Goal: Book appointment/travel/reservation

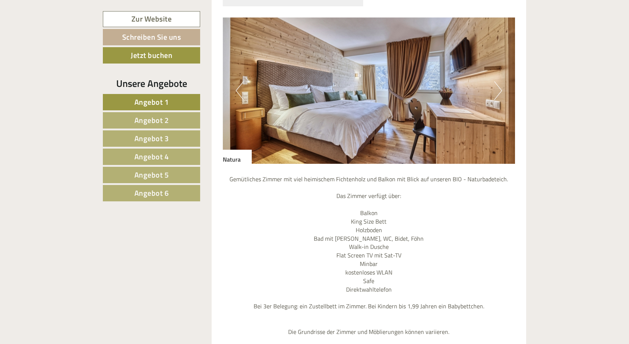
scroll to position [702, 0]
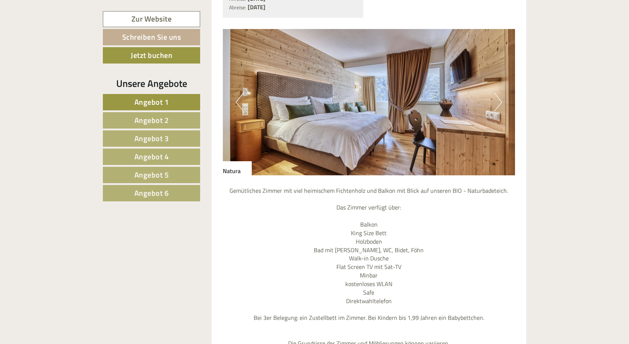
click at [145, 17] on link "Zur Website" at bounding box center [151, 19] width 97 height 16
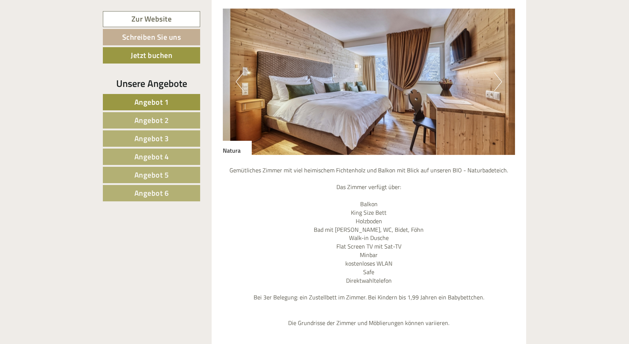
scroll to position [718, 0]
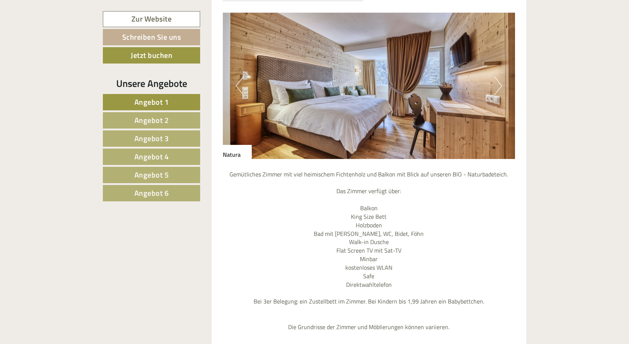
click at [501, 76] on button "Next" at bounding box center [498, 85] width 8 height 19
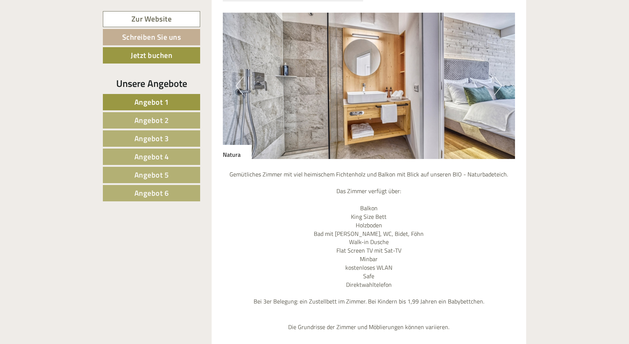
click at [501, 76] on button "Next" at bounding box center [498, 85] width 8 height 19
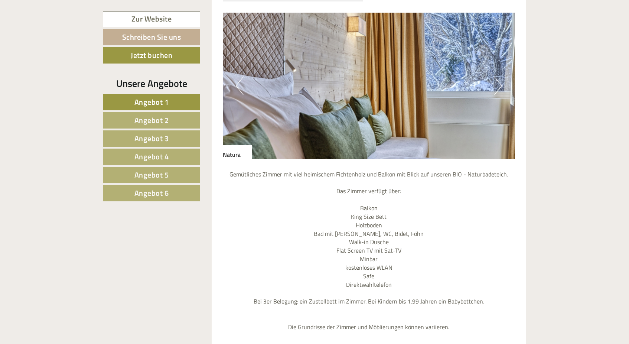
click at [501, 76] on button "Next" at bounding box center [498, 85] width 8 height 19
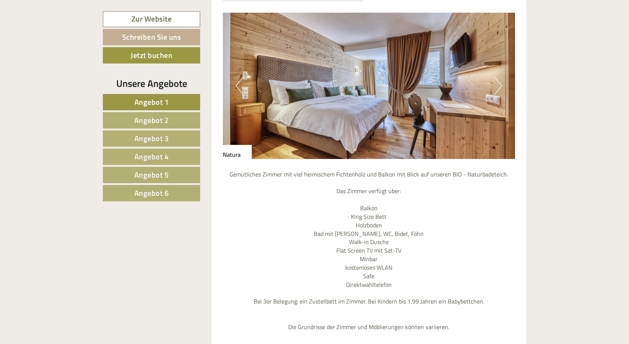
click at [501, 76] on button "Next" at bounding box center [498, 85] width 8 height 19
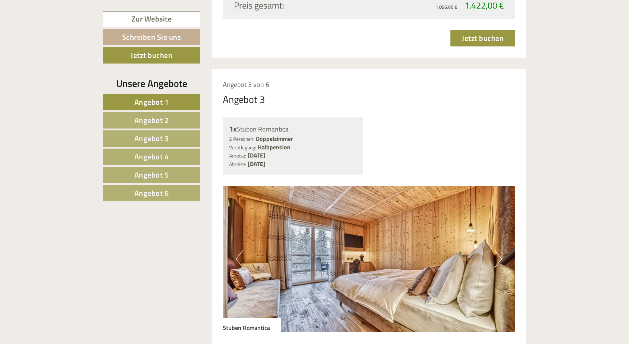
scroll to position [1805, 0]
click at [499, 249] on button "Next" at bounding box center [498, 258] width 8 height 19
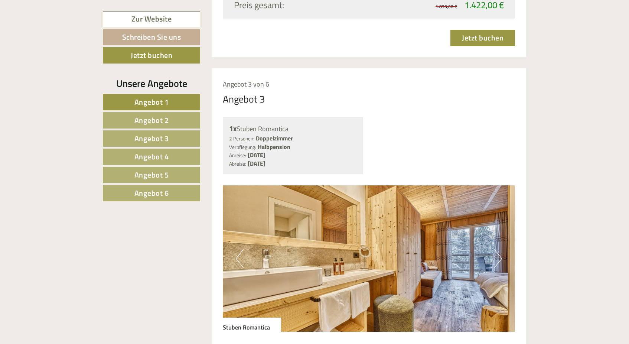
click at [499, 249] on button "Next" at bounding box center [498, 258] width 8 height 19
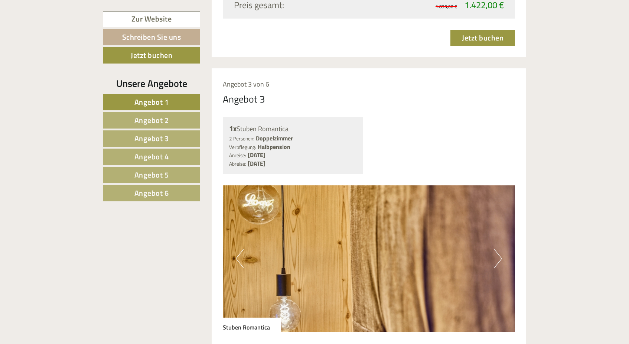
click at [499, 249] on button "Next" at bounding box center [498, 258] width 8 height 19
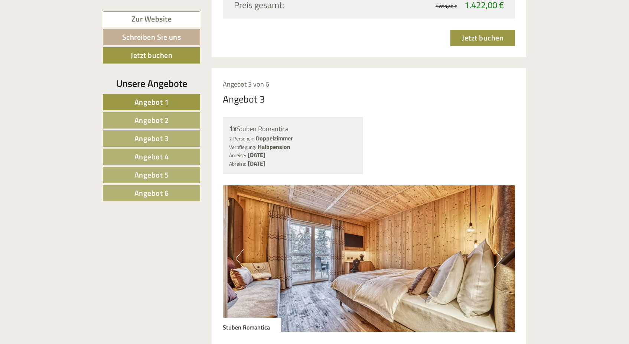
click at [499, 249] on button "Next" at bounding box center [498, 258] width 8 height 19
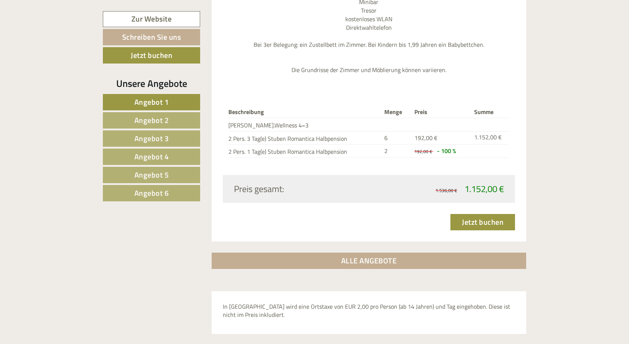
scroll to position [2243, 0]
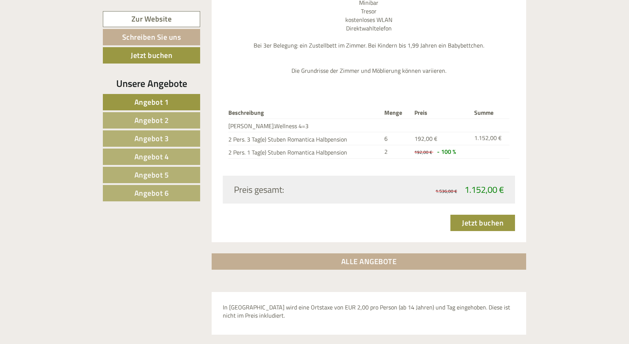
click at [367, 253] on link "ALLE ANGEBOTE" at bounding box center [368, 261] width 315 height 16
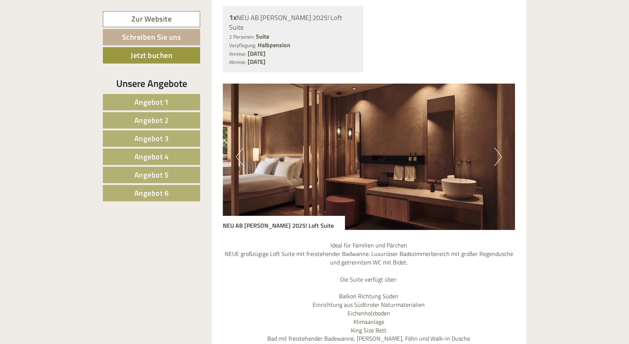
scroll to position [3166, 0]
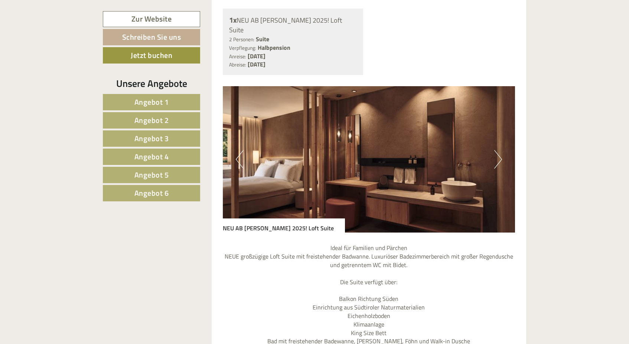
click at [499, 150] on button "Next" at bounding box center [498, 159] width 8 height 19
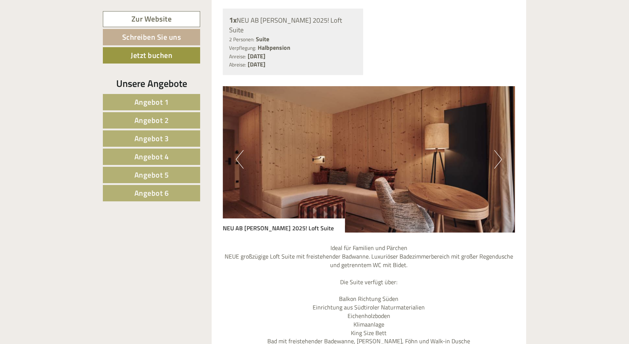
click at [501, 150] on button "Next" at bounding box center [498, 159] width 8 height 19
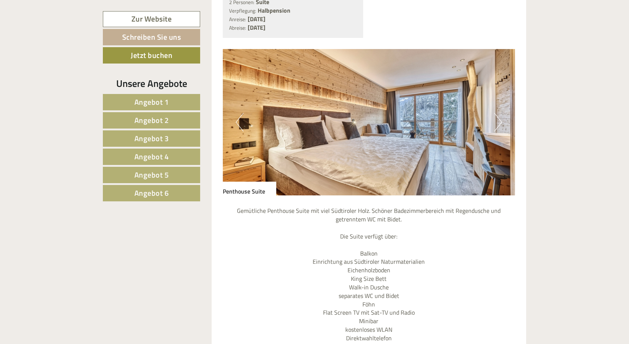
scroll to position [2561, 0]
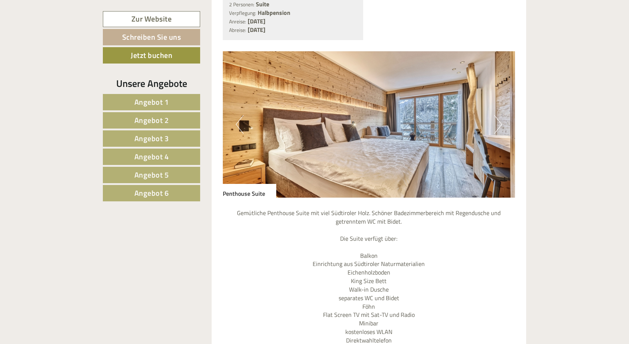
click at [501, 115] on button "Next" at bounding box center [498, 124] width 8 height 19
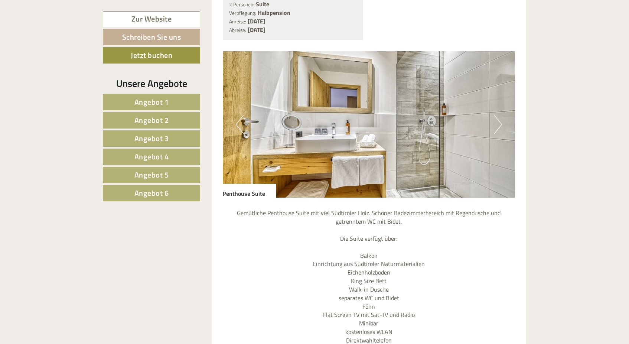
click at [501, 115] on button "Next" at bounding box center [498, 124] width 8 height 19
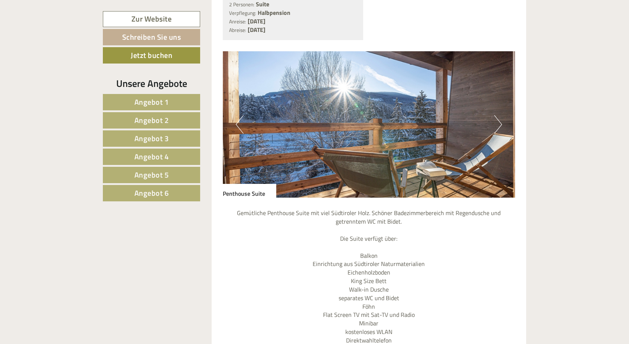
click at [500, 115] on button "Next" at bounding box center [498, 124] width 8 height 19
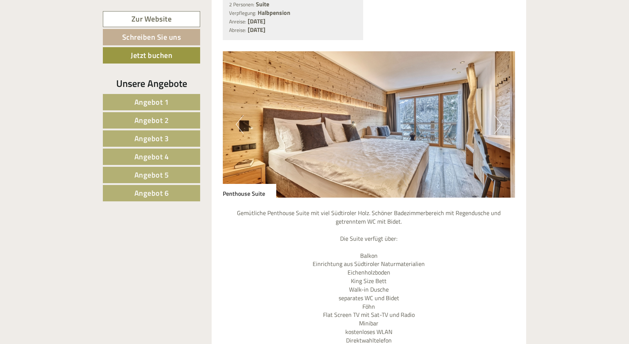
click at [500, 115] on button "Next" at bounding box center [498, 124] width 8 height 19
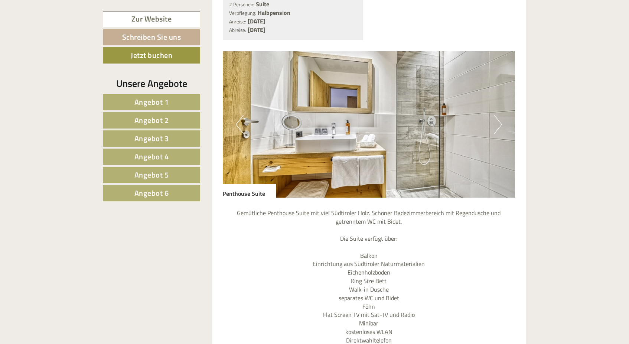
click at [500, 115] on button "Next" at bounding box center [498, 124] width 8 height 19
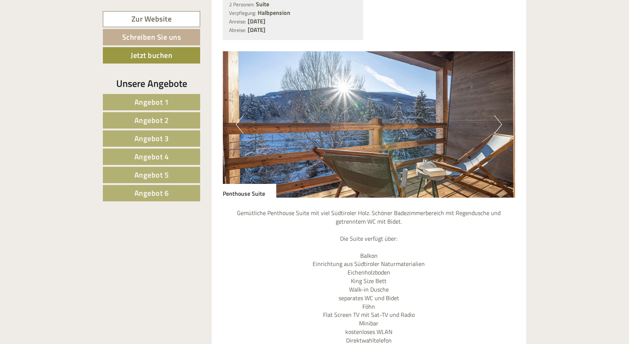
click at [500, 115] on button "Next" at bounding box center [498, 124] width 8 height 19
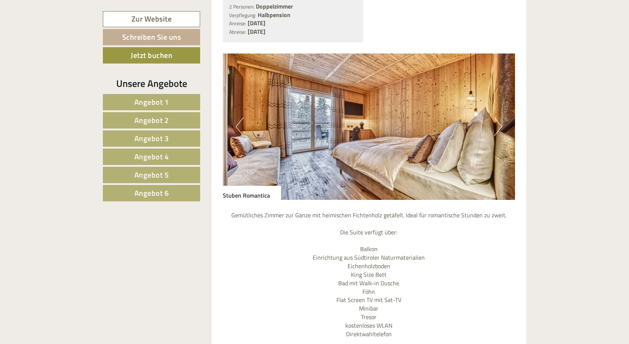
scroll to position [1937, 0]
click at [501, 117] on button "Next" at bounding box center [498, 126] width 8 height 19
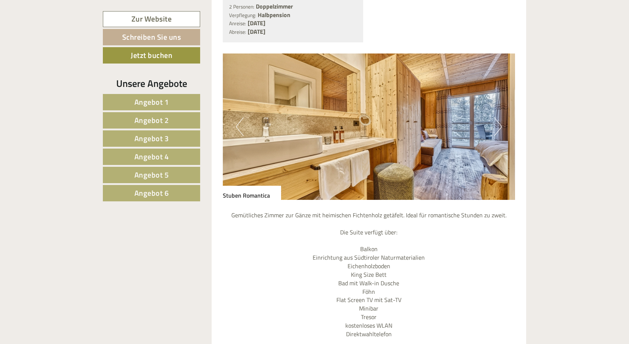
click at [500, 117] on button "Next" at bounding box center [498, 126] width 8 height 19
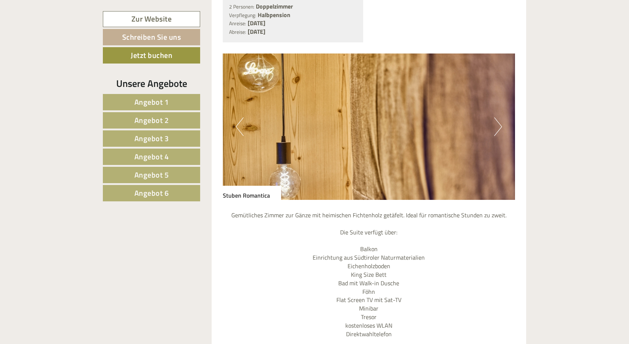
click at [500, 117] on button "Next" at bounding box center [498, 126] width 8 height 19
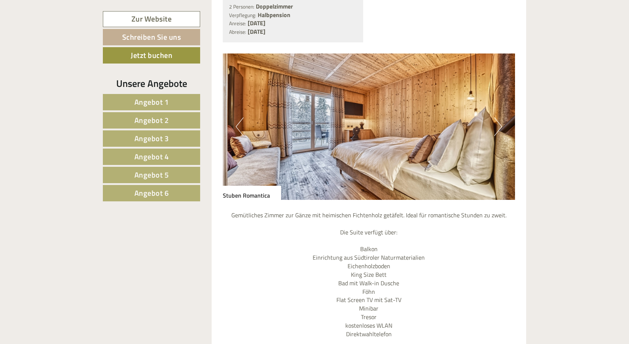
click at [500, 117] on button "Next" at bounding box center [498, 126] width 8 height 19
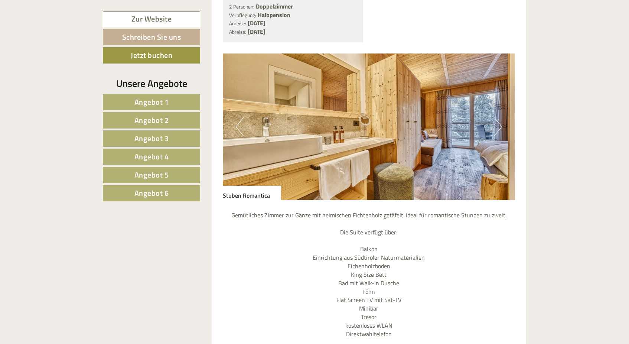
click at [500, 117] on button "Next" at bounding box center [498, 126] width 8 height 19
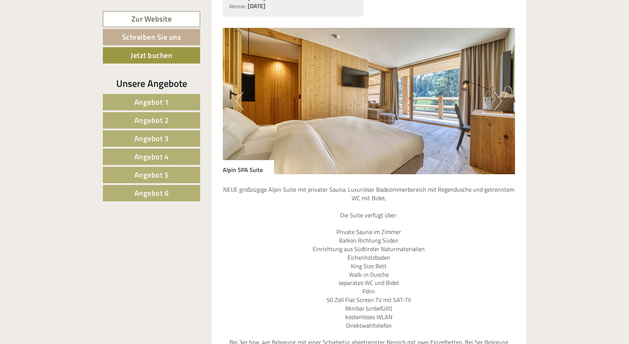
scroll to position [1311, 0]
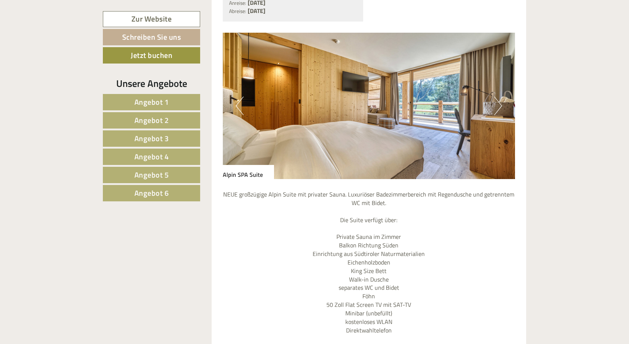
click at [501, 96] on button "Next" at bounding box center [498, 105] width 8 height 19
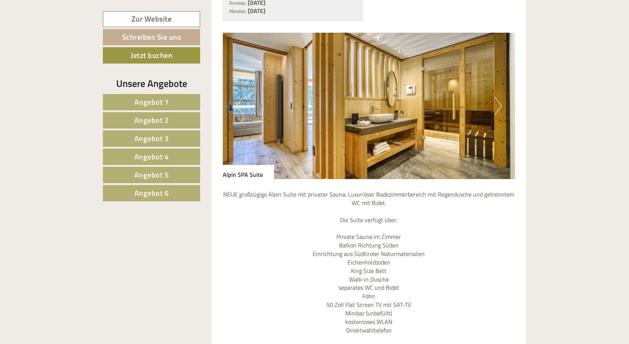
click at [501, 96] on button "Next" at bounding box center [498, 105] width 8 height 19
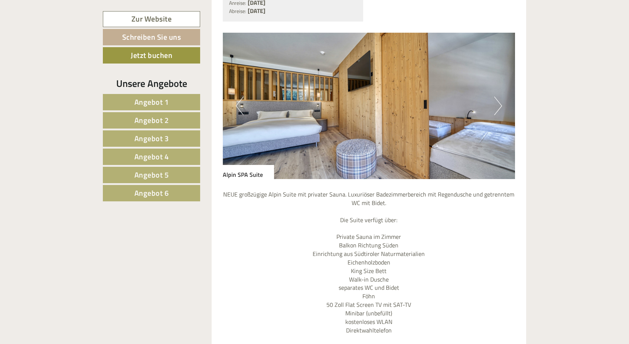
click at [501, 96] on button "Next" at bounding box center [498, 105] width 8 height 19
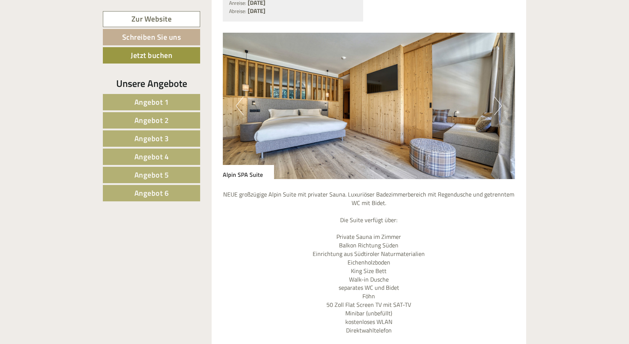
click at [237, 96] on button "Previous" at bounding box center [240, 105] width 8 height 19
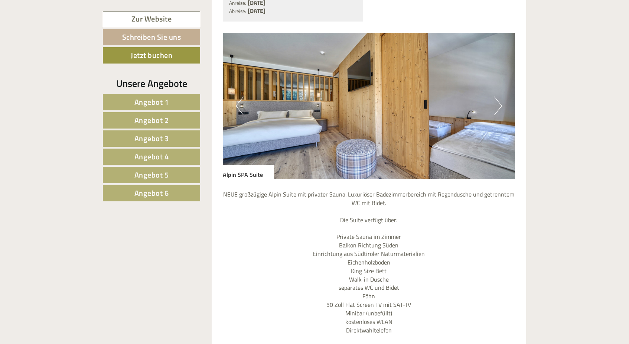
click at [501, 96] on button "Next" at bounding box center [498, 105] width 8 height 19
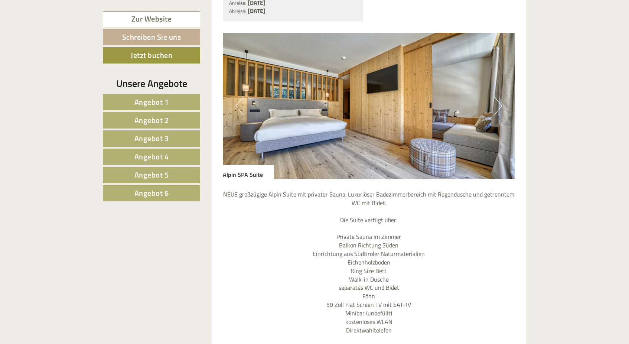
click at [236, 96] on button "Previous" at bounding box center [240, 105] width 8 height 19
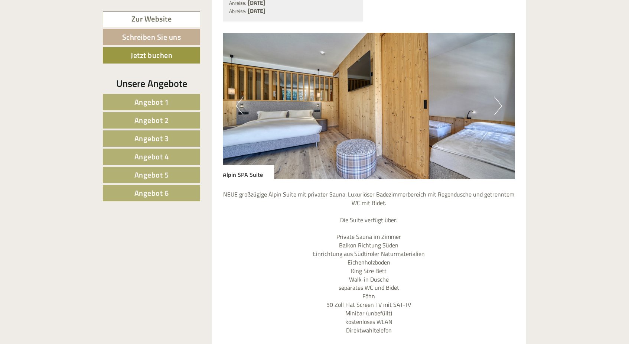
click at [500, 96] on button "Next" at bounding box center [498, 105] width 8 height 19
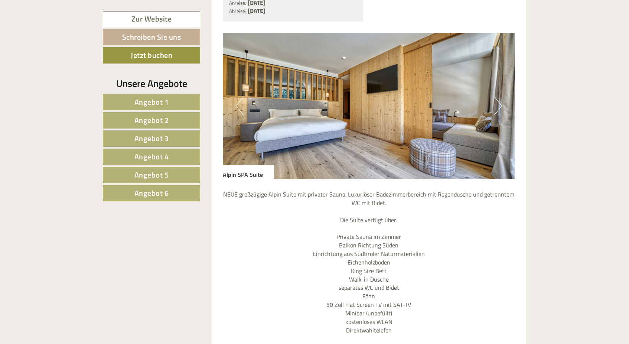
click at [500, 96] on button "Next" at bounding box center [498, 105] width 8 height 19
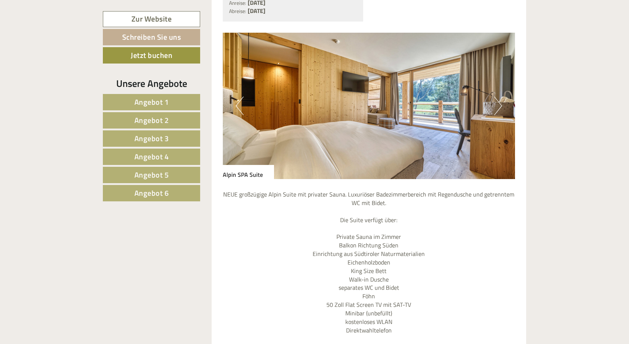
click at [500, 96] on button "Next" at bounding box center [498, 105] width 8 height 19
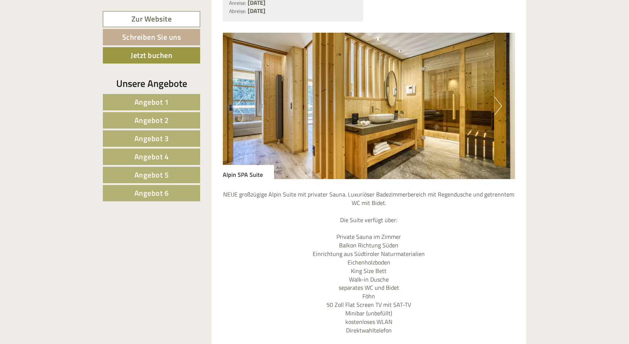
click at [499, 96] on button "Next" at bounding box center [498, 105] width 8 height 19
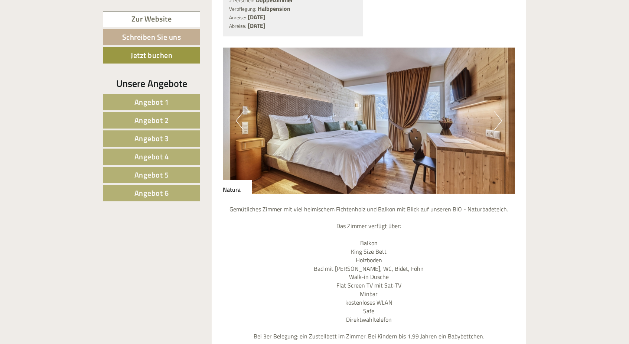
scroll to position [681, 0]
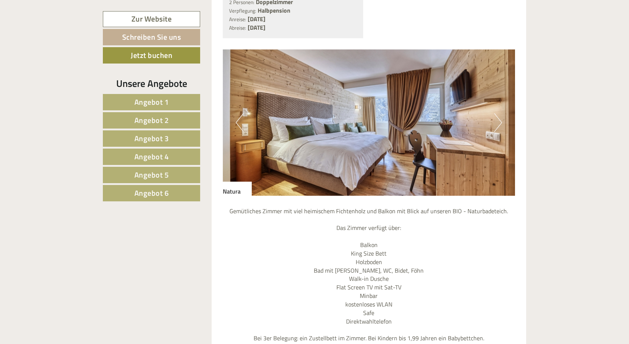
click at [499, 113] on button "Next" at bounding box center [498, 122] width 8 height 19
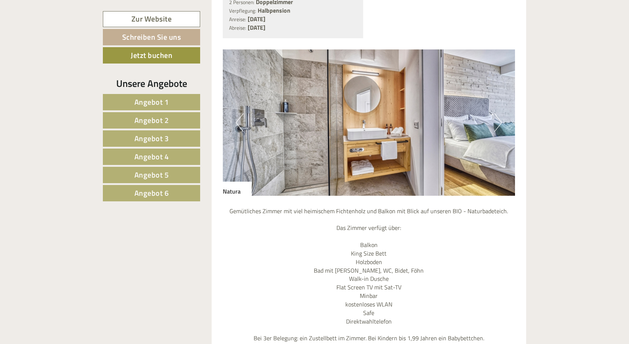
click at [499, 113] on button "Next" at bounding box center [498, 122] width 8 height 19
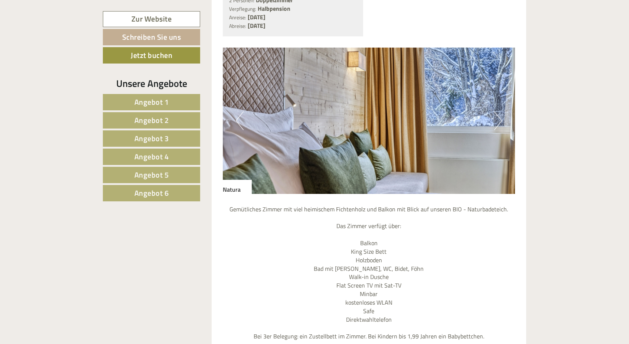
scroll to position [683, 0]
click at [501, 111] on button "Next" at bounding box center [498, 120] width 8 height 19
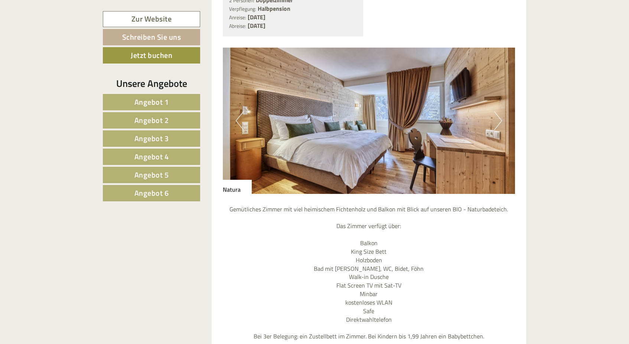
click at [501, 111] on button "Next" at bounding box center [498, 120] width 8 height 19
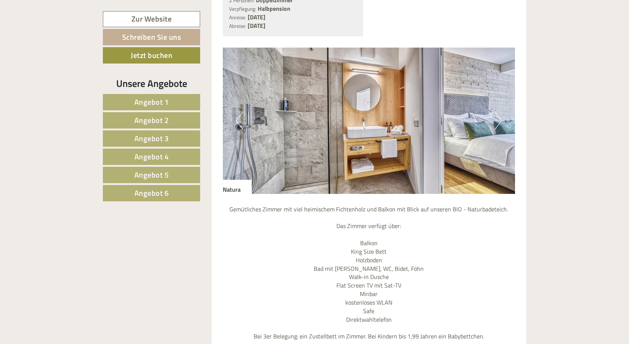
click at [501, 111] on button "Next" at bounding box center [498, 120] width 8 height 19
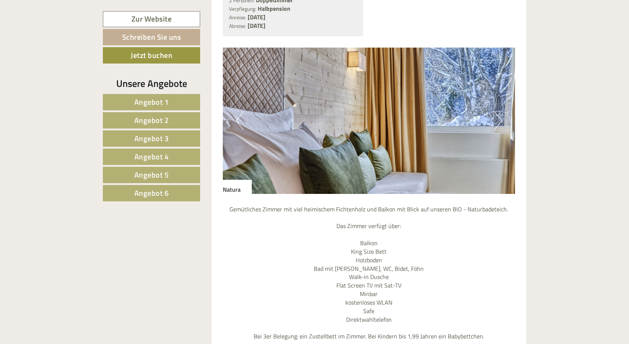
click at [501, 111] on button "Next" at bounding box center [498, 120] width 8 height 19
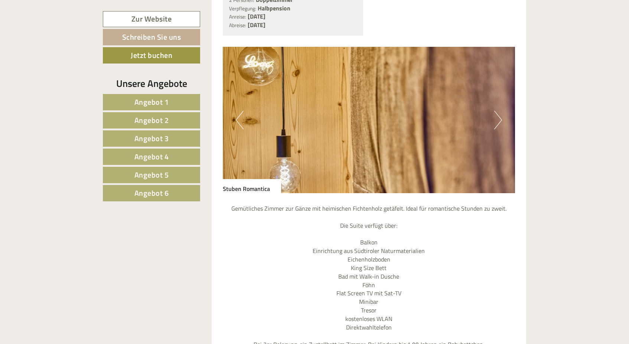
scroll to position [1942, 0]
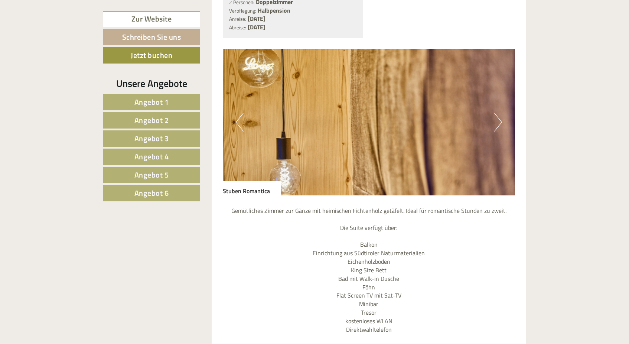
click at [498, 113] on button "Next" at bounding box center [498, 122] width 8 height 19
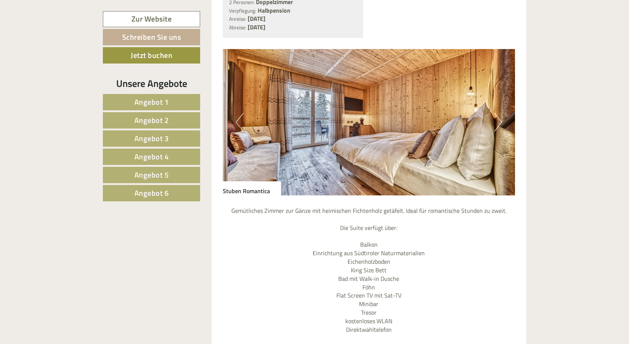
click at [500, 113] on button "Next" at bounding box center [498, 122] width 8 height 19
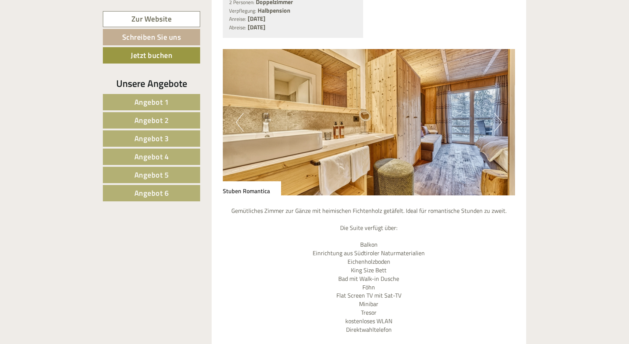
click at [499, 113] on button "Next" at bounding box center [498, 122] width 8 height 19
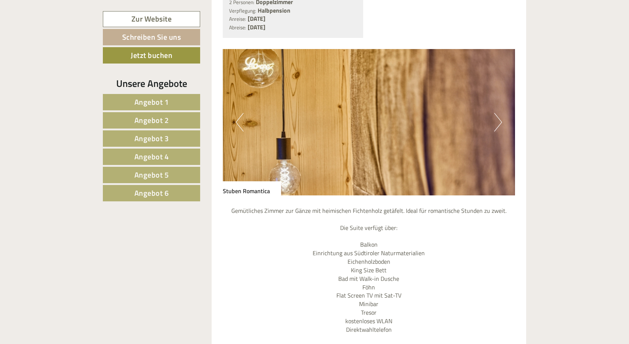
click at [499, 113] on button "Next" at bounding box center [498, 122] width 8 height 19
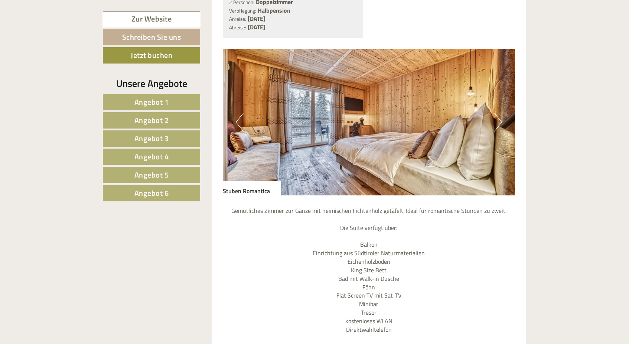
click at [499, 113] on button "Next" at bounding box center [498, 122] width 8 height 19
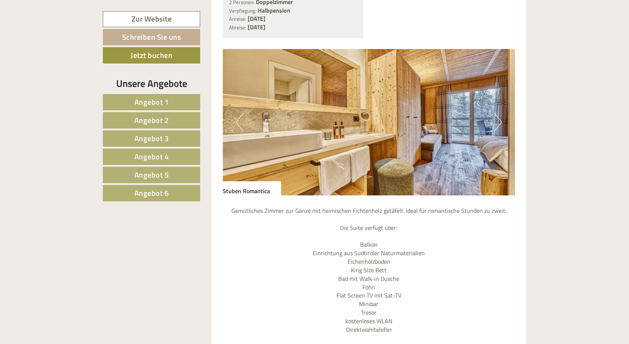
click at [499, 113] on button "Next" at bounding box center [498, 122] width 8 height 19
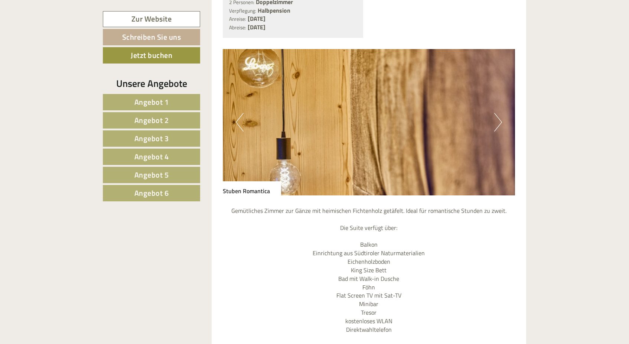
click at [499, 113] on button "Next" at bounding box center [498, 122] width 8 height 19
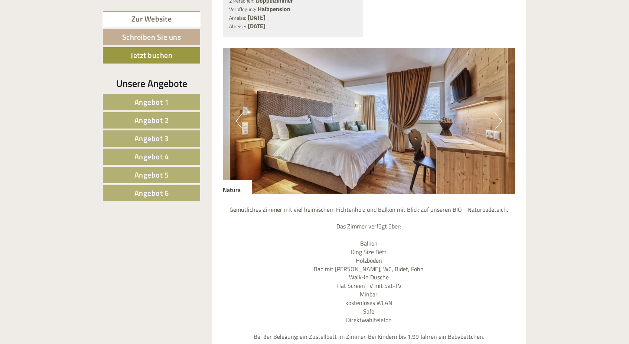
scroll to position [682, 0]
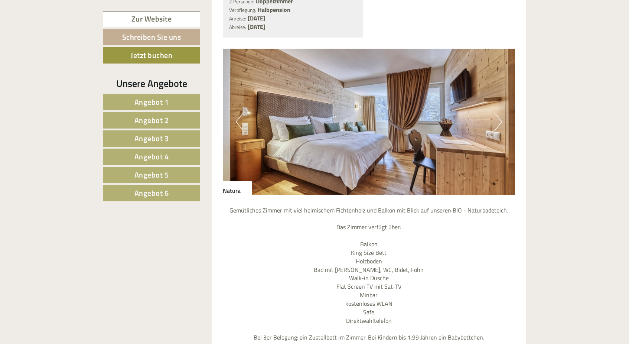
click at [500, 112] on button "Next" at bounding box center [498, 121] width 8 height 19
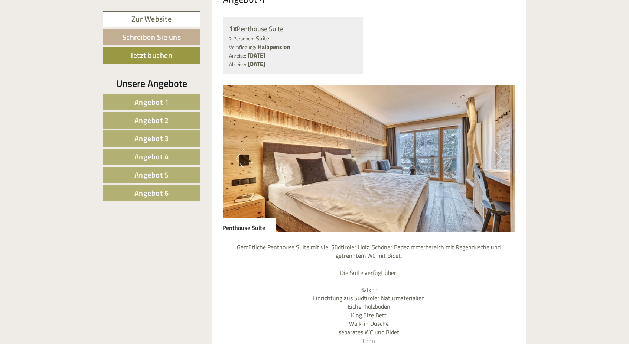
scroll to position [2527, 0]
click at [500, 149] on button "Next" at bounding box center [498, 158] width 8 height 19
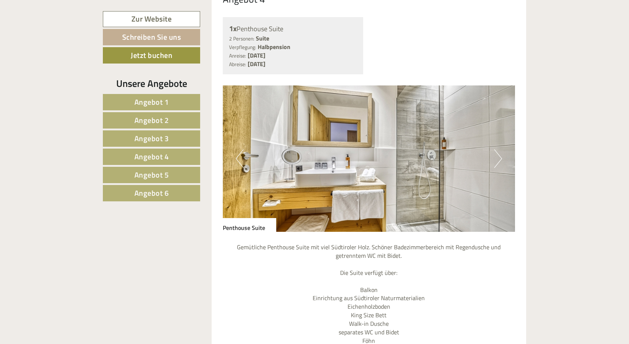
scroll to position [2527, 0]
click at [500, 149] on button "Next" at bounding box center [498, 158] width 8 height 19
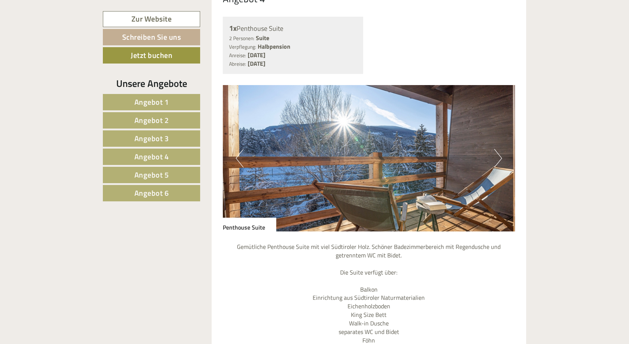
scroll to position [2531, 0]
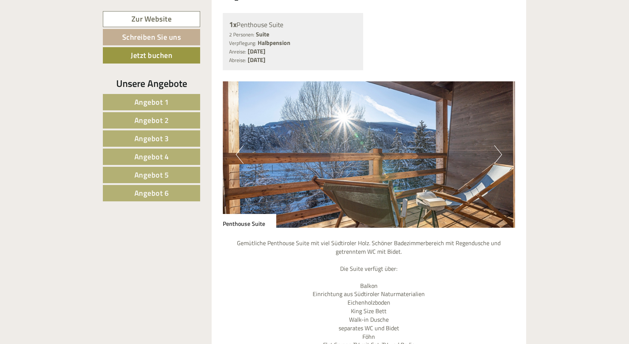
click at [500, 145] on button "Next" at bounding box center [498, 154] width 8 height 19
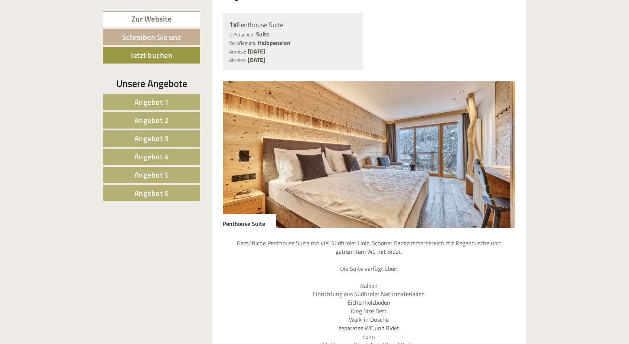
click at [499, 145] on button "Next" at bounding box center [498, 154] width 8 height 19
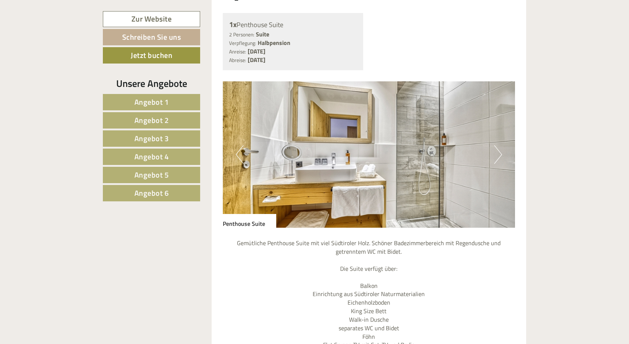
click at [499, 145] on button "Next" at bounding box center [498, 154] width 8 height 19
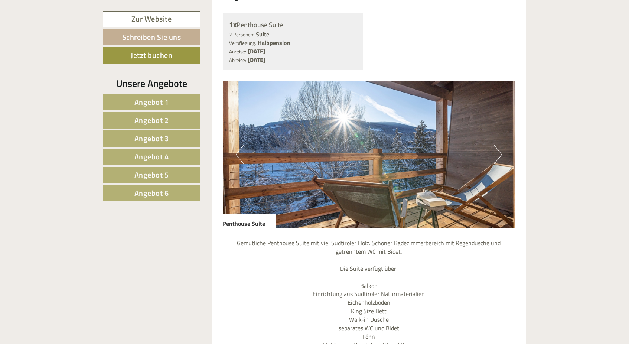
click at [499, 145] on button "Next" at bounding box center [498, 154] width 8 height 19
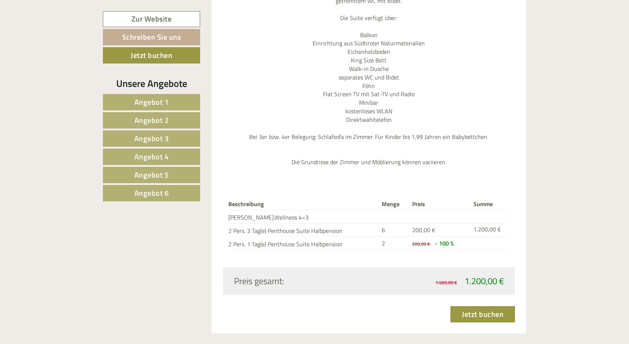
scroll to position [2789, 0]
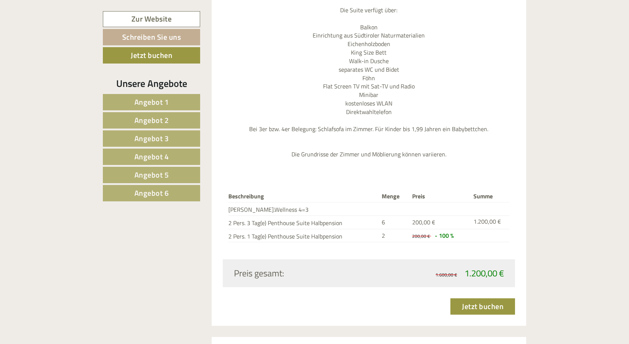
click at [479, 298] on link "Jetzt buchen" at bounding box center [482, 306] width 65 height 16
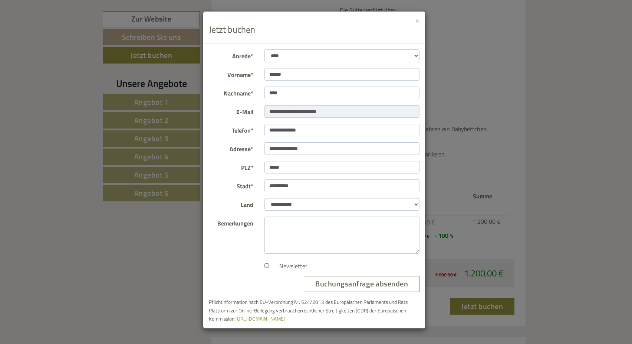
click at [368, 284] on button "Buchungsanfrage absenden" at bounding box center [362, 284] width 116 height 16
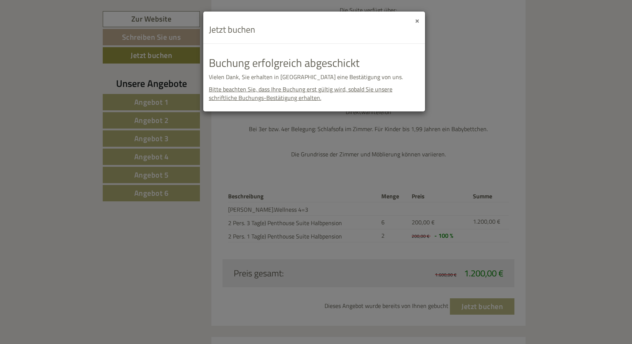
click at [417, 22] on button "×" at bounding box center [417, 20] width 4 height 8
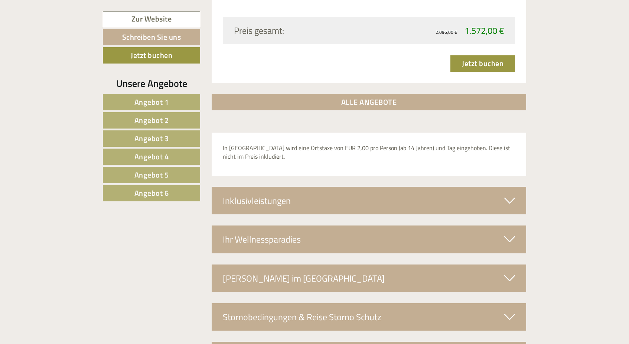
scroll to position [4363, 0]
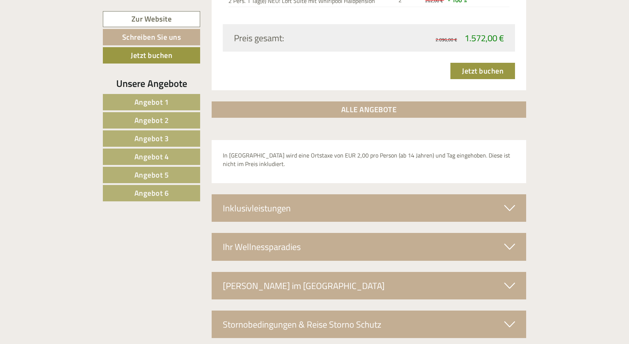
click at [510, 201] on icon at bounding box center [509, 207] width 11 height 13
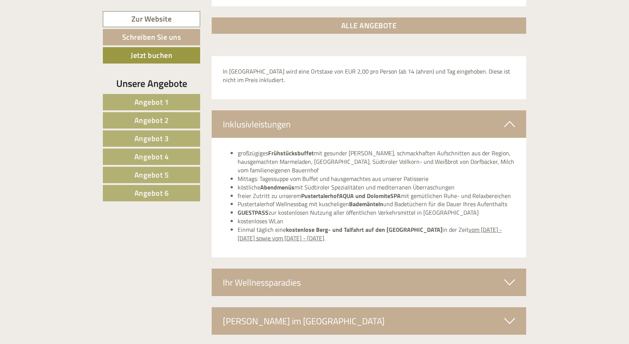
scroll to position [4449, 0]
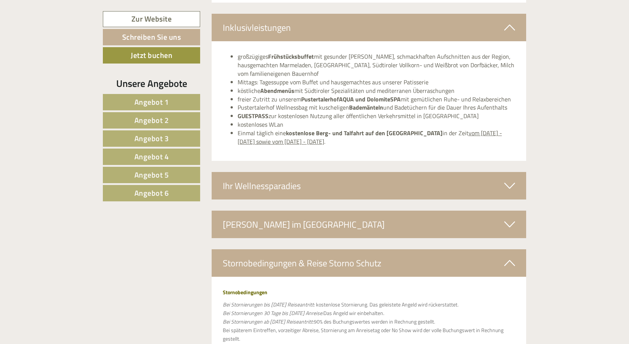
scroll to position [4543, 0]
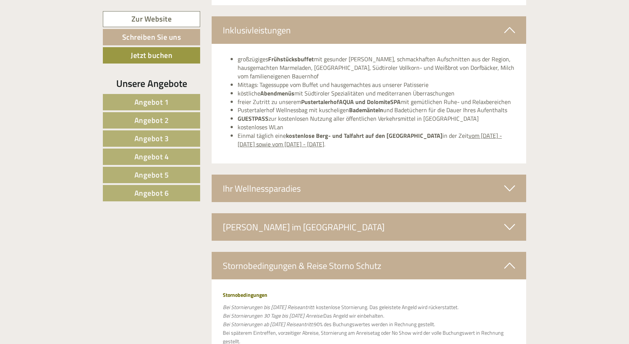
click at [508, 259] on icon at bounding box center [509, 265] width 11 height 13
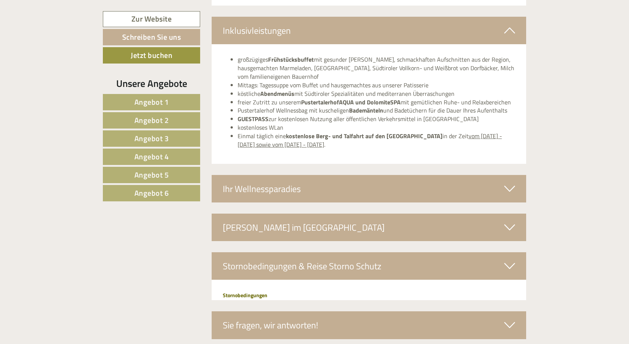
scroll to position [4528, 0]
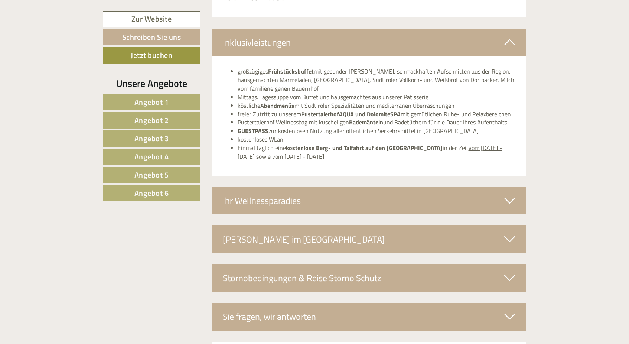
click at [510, 233] on icon at bounding box center [509, 239] width 11 height 13
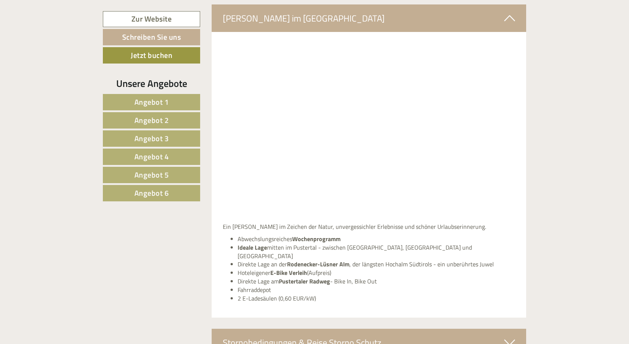
scroll to position [4749, 0]
